Goal: Task Accomplishment & Management: Use online tool/utility

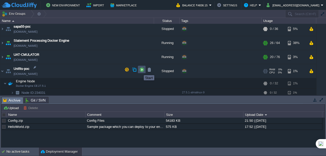
click at [140, 71] on button "button" at bounding box center [141, 69] width 5 height 5
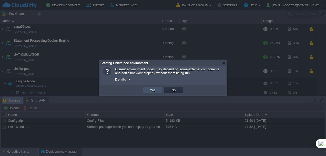
click at [153, 91] on button "Yes" at bounding box center [152, 90] width 9 height 5
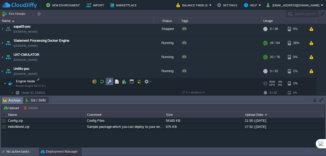
click at [106, 83] on td at bounding box center [109, 82] width 8 height 8
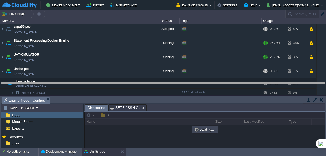
drag, startPoint x: 132, startPoint y: 100, endPoint x: 136, endPoint y: 93, distance: 7.7
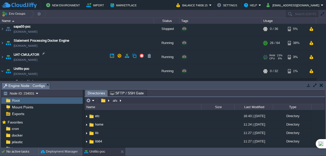
scroll to position [189, 0]
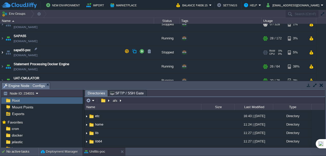
click at [2, 51] on img at bounding box center [2, 53] width 4 height 14
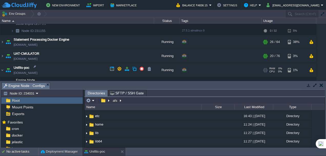
scroll to position [264, 0]
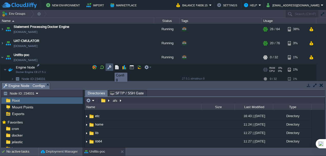
click at [111, 68] on button "button" at bounding box center [109, 67] width 5 height 5
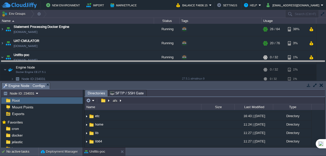
drag, startPoint x: 156, startPoint y: 87, endPoint x: 156, endPoint y: 64, distance: 22.8
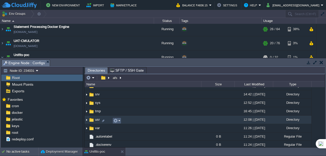
scroll to position [133, 0]
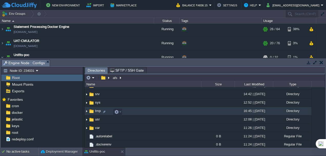
click at [87, 114] on img at bounding box center [86, 111] width 4 height 8
click at [99, 113] on span "tmp" at bounding box center [97, 111] width 7 height 4
click at [102, 113] on div at bounding box center [104, 112] width 5 height 5
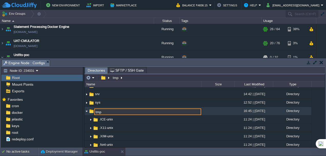
click at [102, 113] on div ".. afs 14:42 | [DATE] Directory bin 11:27 | [DATE] Directory boot 14:42 | [DATE…" at bounding box center [204, 117] width 240 height 60
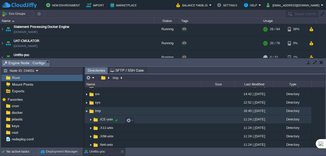
click at [115, 119] on div at bounding box center [116, 120] width 5 height 5
type input ".ICE-unix"
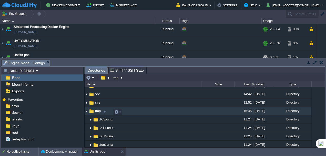
click at [95, 113] on span "tmp" at bounding box center [97, 111] width 7 height 4
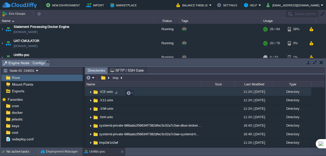
scroll to position [140, 0]
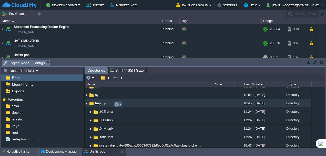
click at [121, 104] on em at bounding box center [117, 104] width 7 height 5
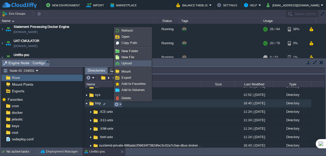
click at [130, 62] on span "Upload" at bounding box center [126, 63] width 10 height 4
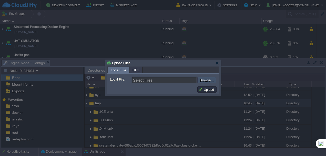
click at [205, 79] on input "file" at bounding box center [183, 80] width 65 height 6
type input "C:\fakepath\Unifets Test Engine.zip"
type input "Unifets Test Engine.zip"
click at [208, 90] on button "Upload" at bounding box center [206, 89] width 17 height 5
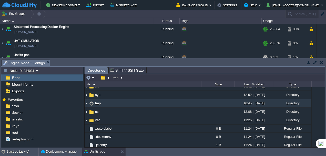
click at [86, 105] on img at bounding box center [86, 104] width 4 height 8
click at [87, 105] on img at bounding box center [86, 104] width 4 height 8
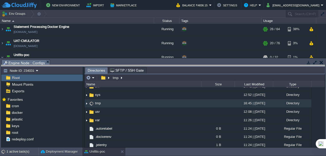
drag, startPoint x: 153, startPoint y: 62, endPoint x: 152, endPoint y: 67, distance: 5.5
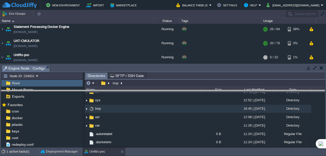
drag, startPoint x: 154, startPoint y: 70, endPoint x: 151, endPoint y: 95, distance: 25.2
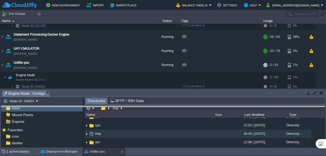
drag, startPoint x: 122, startPoint y: 94, endPoint x: 128, endPoint y: 110, distance: 16.8
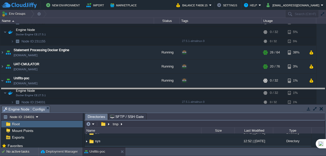
drag, startPoint x: 161, startPoint y: 108, endPoint x: 164, endPoint y: 90, distance: 18.2
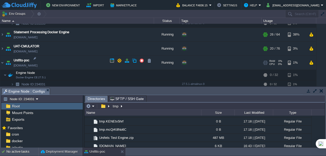
scroll to position [259, 0]
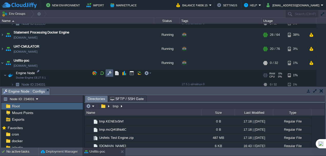
click at [111, 73] on button "button" at bounding box center [109, 73] width 5 height 5
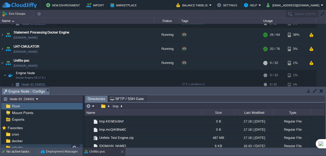
scroll to position [22, 0]
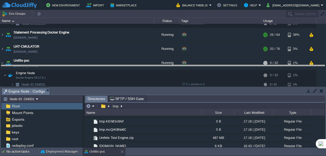
drag, startPoint x: 80, startPoint y: 89, endPoint x: 86, endPoint y: 64, distance: 25.4
click at [86, 64] on body "New Environment Import Marketplace Bonus ₹0.00 Upgrade Account Balance ₹4836.15…" at bounding box center [163, 78] width 326 height 156
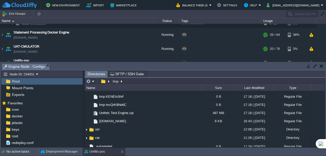
scroll to position [0, 0]
click at [131, 74] on span "SFTP / SSH Gate" at bounding box center [127, 74] width 34 height 6
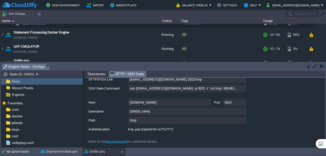
scroll to position [43, 0]
click at [241, 112] on input "234031-14441" at bounding box center [187, 111] width 118 height 7
click at [200, 136] on div "Refer to the documentation for additional details." at bounding box center [166, 139] width 157 height 9
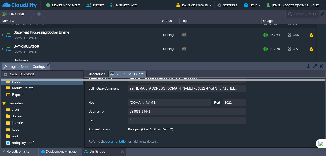
drag, startPoint x: 96, startPoint y: 65, endPoint x: 94, endPoint y: 81, distance: 16.2
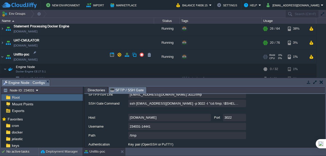
scroll to position [267, 0]
